Goal: Navigation & Orientation: Find specific page/section

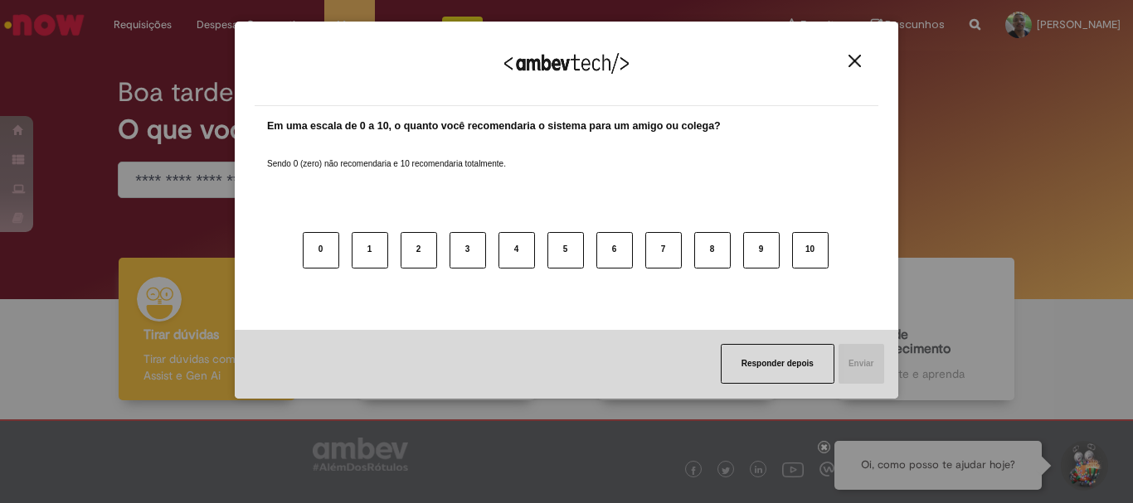
click at [862, 62] on button "Close" at bounding box center [854, 61] width 22 height 14
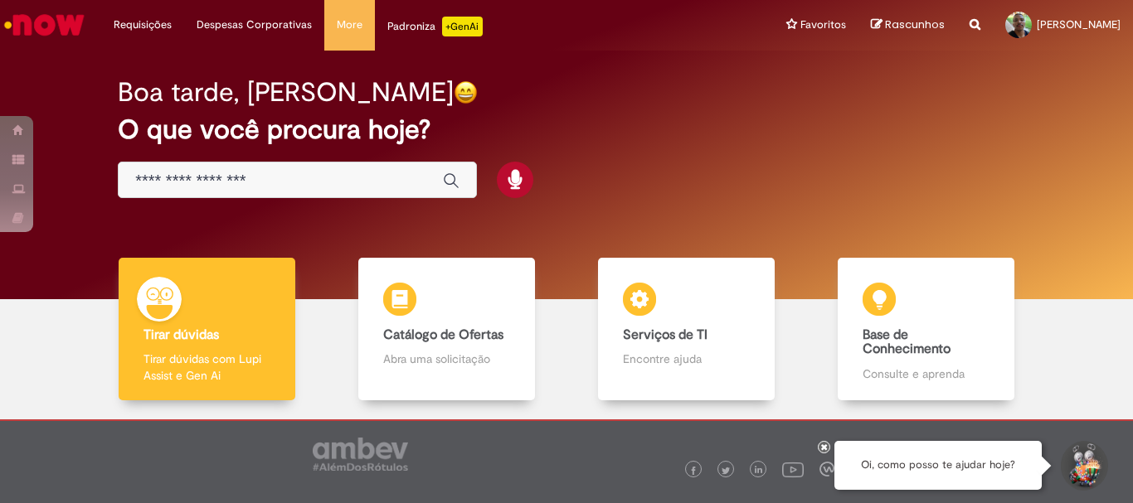
click at [47, 17] on img "Ir para a Homepage" at bounding box center [44, 24] width 85 height 33
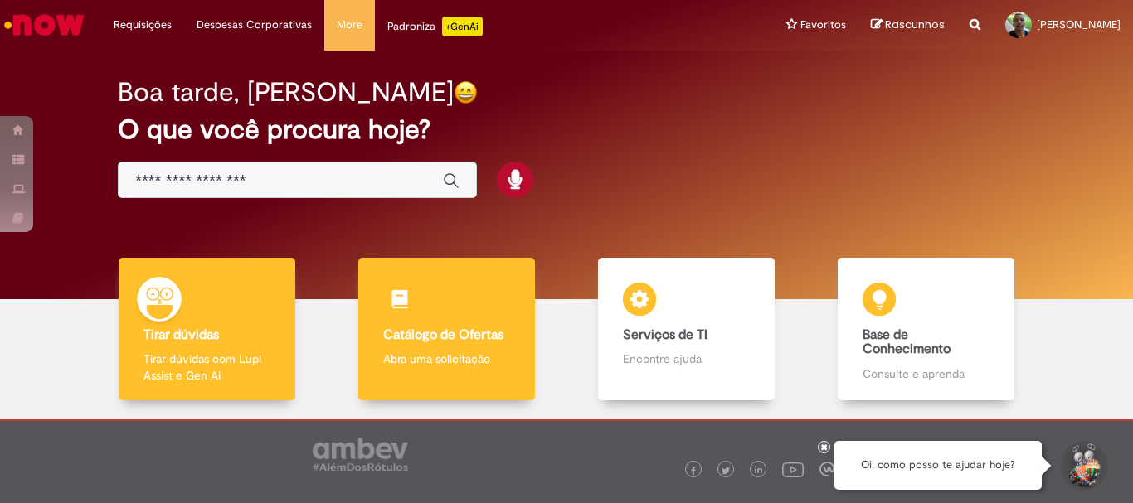
scroll to position [81, 0]
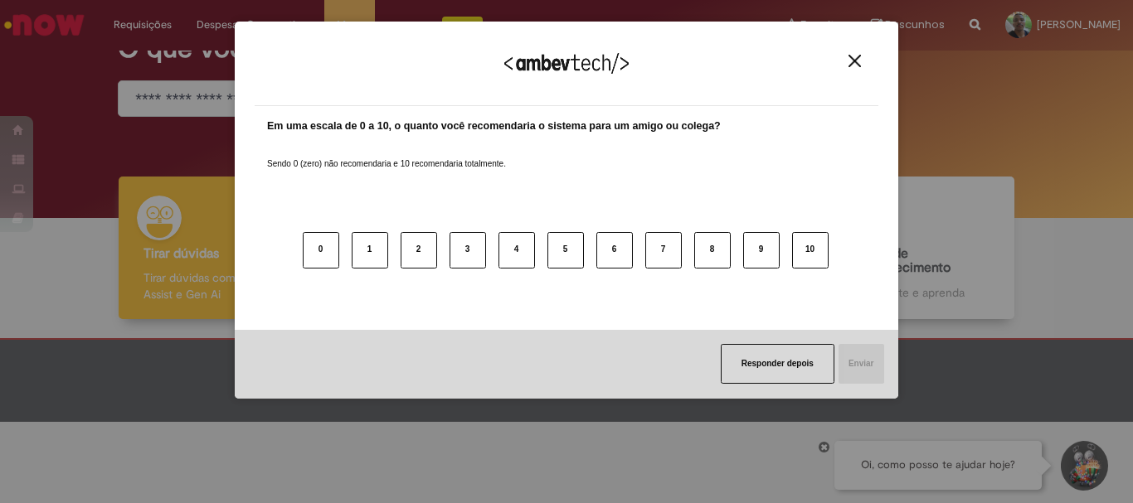
click at [853, 61] on img "Close" at bounding box center [854, 61] width 12 height 12
